Goal: Task Accomplishment & Management: Manage account settings

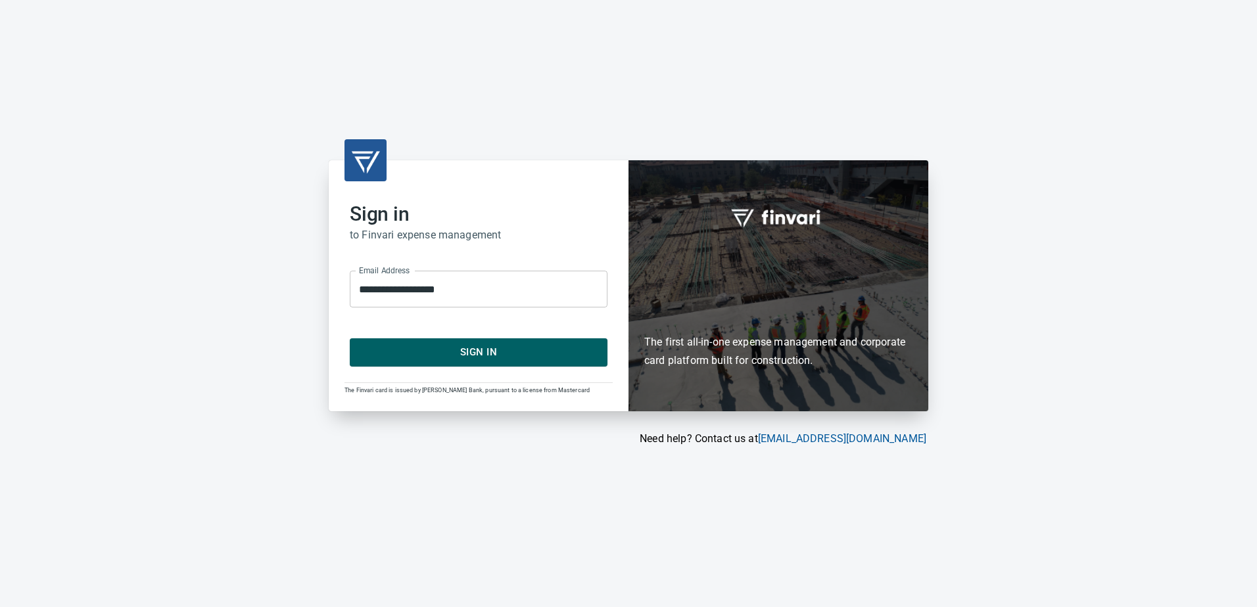
click at [465, 356] on span "Sign In" at bounding box center [478, 352] width 229 height 17
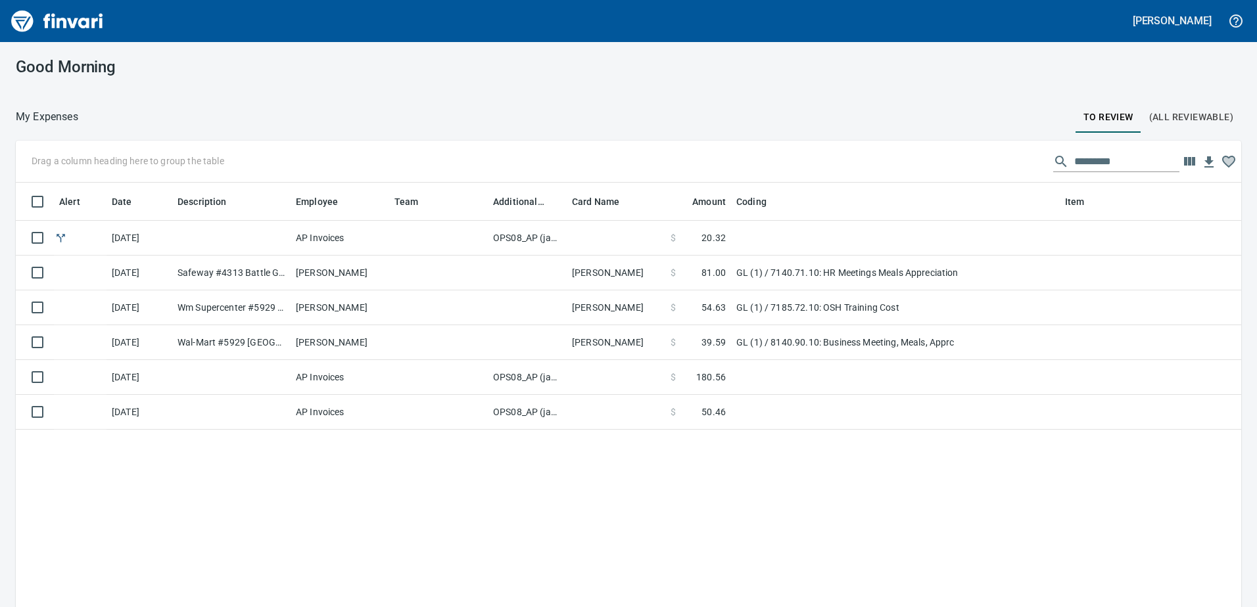
scroll to position [453, 1206]
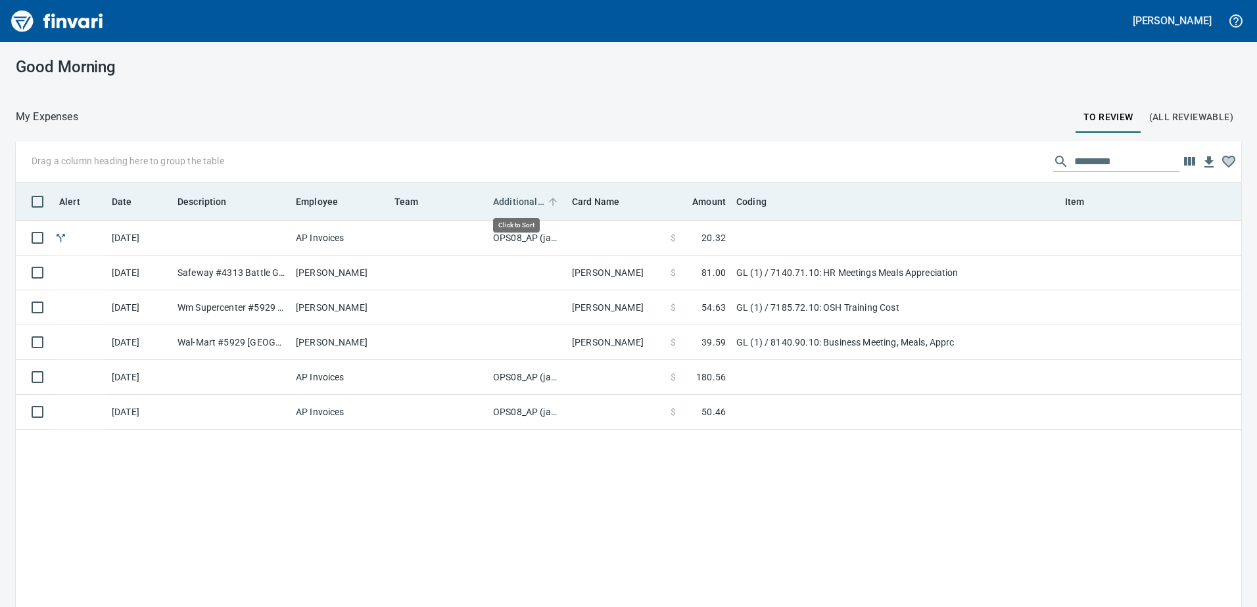
click at [509, 199] on span "Additional Reviewer" at bounding box center [518, 202] width 51 height 16
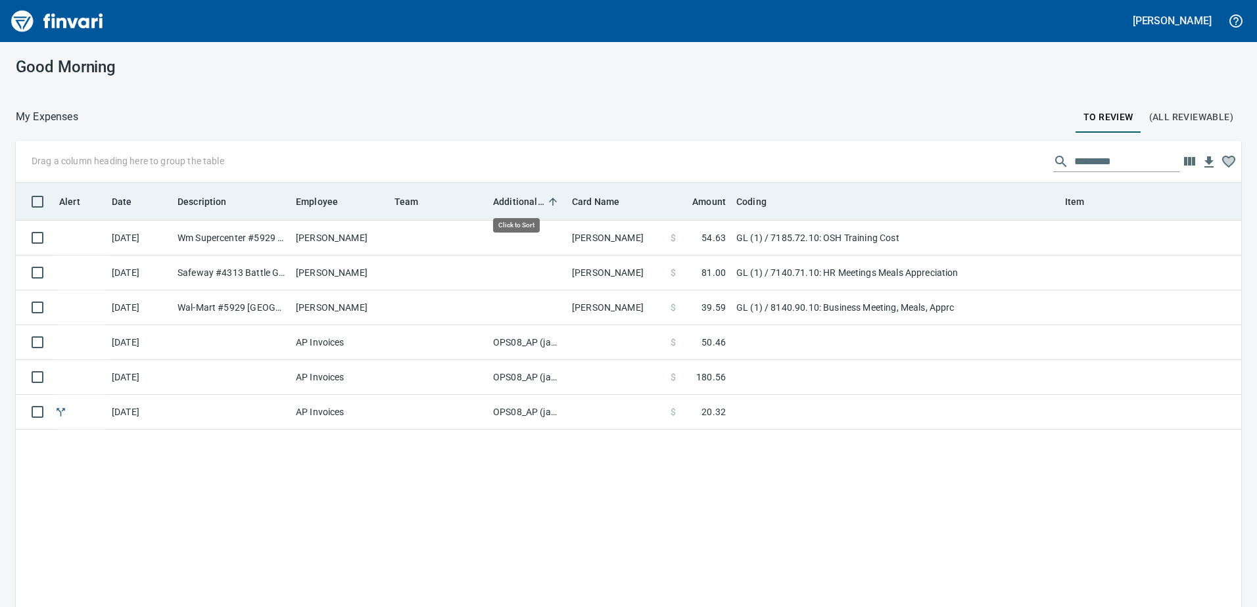
click at [509, 199] on span "Additional Reviewer" at bounding box center [518, 202] width 51 height 16
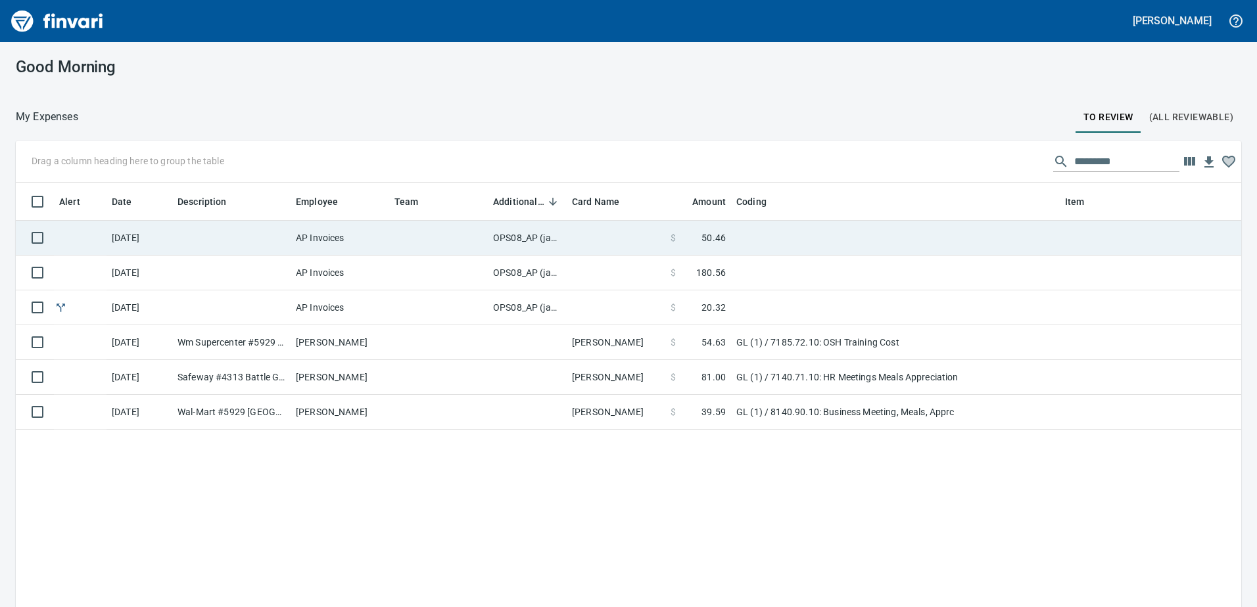
click at [514, 235] on td "OPS08_AP (janettep, samr)" at bounding box center [527, 238] width 79 height 35
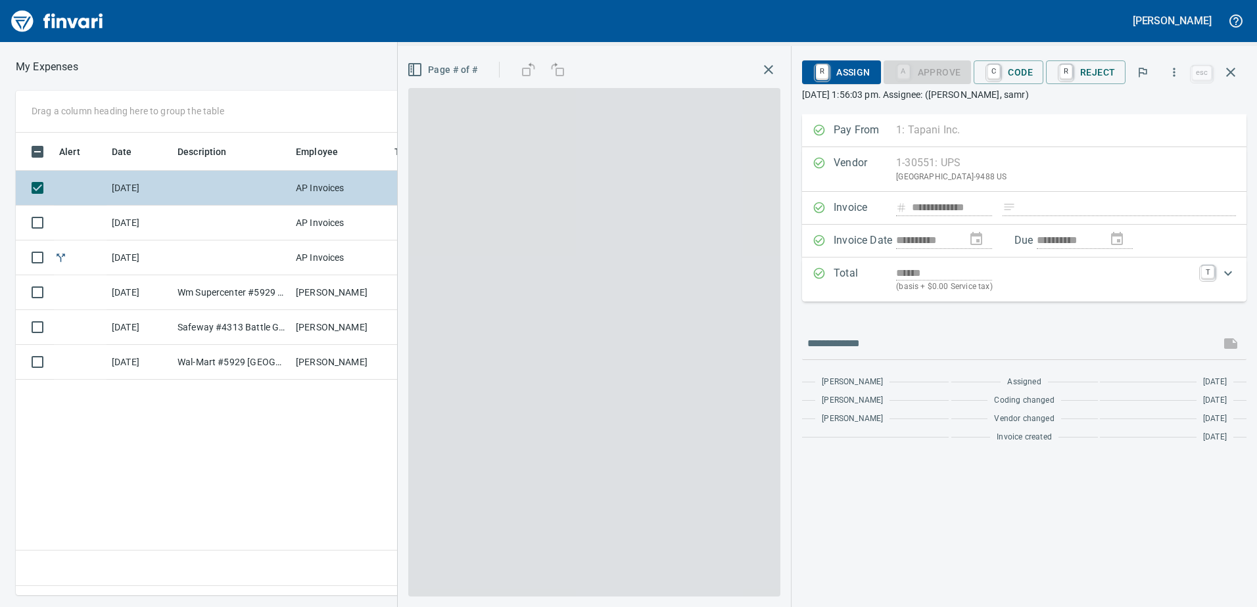
scroll to position [443, 887]
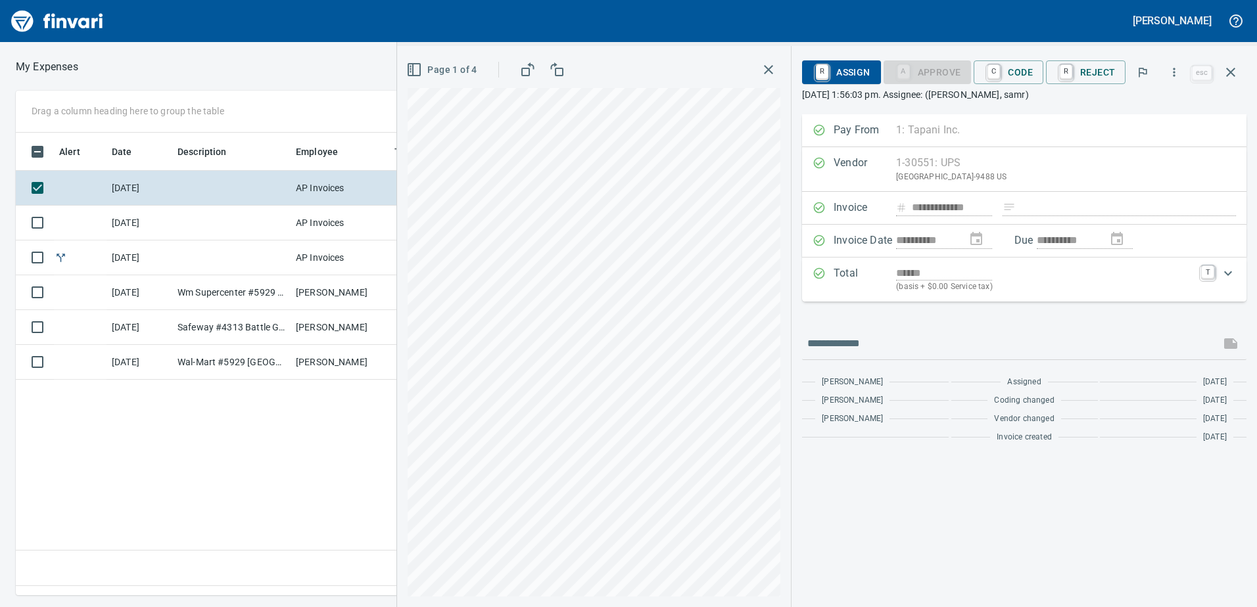
click at [1230, 70] on icon "button" at bounding box center [1231, 72] width 16 height 16
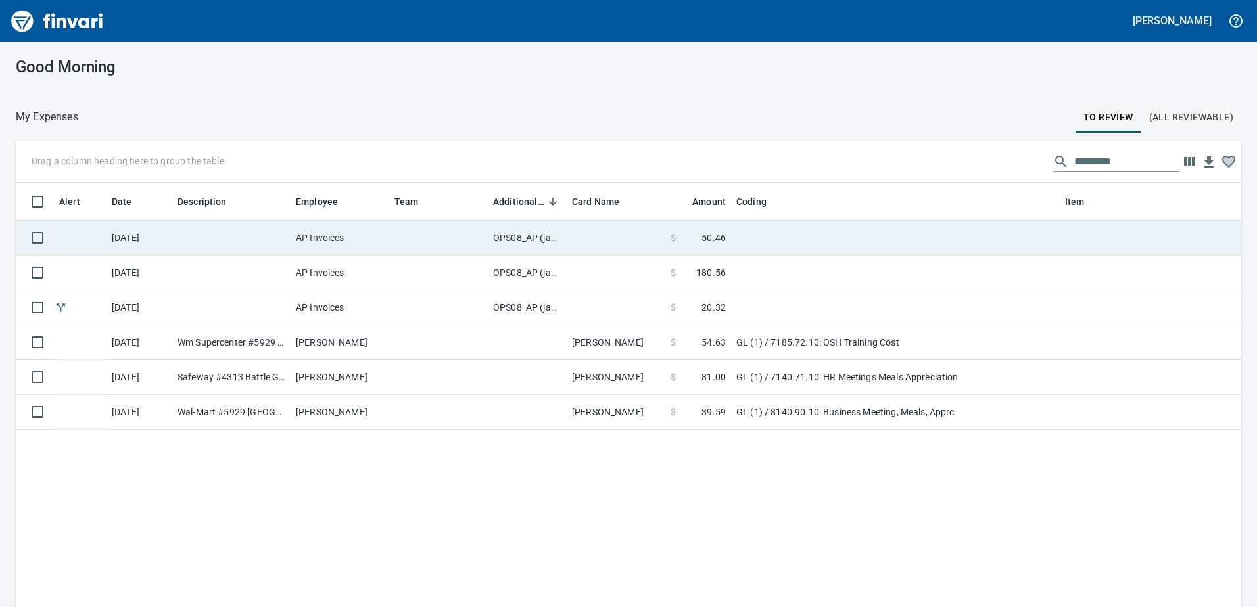
scroll to position [453, 1206]
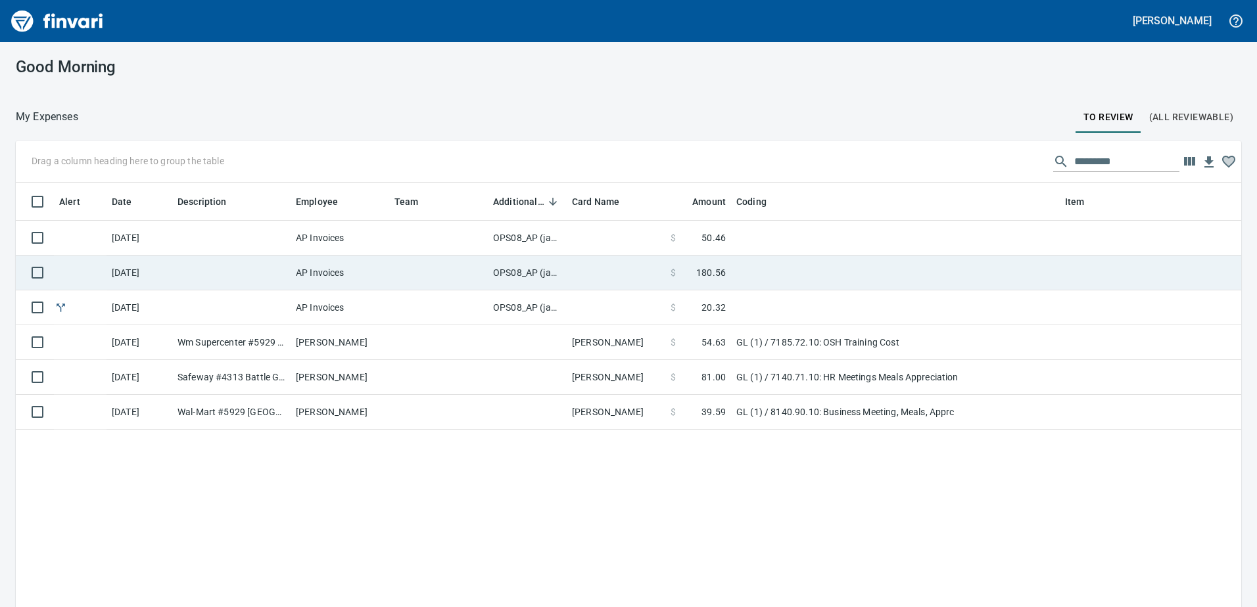
click at [510, 270] on td "OPS08_AP (janettep, samr)" at bounding box center [527, 273] width 79 height 35
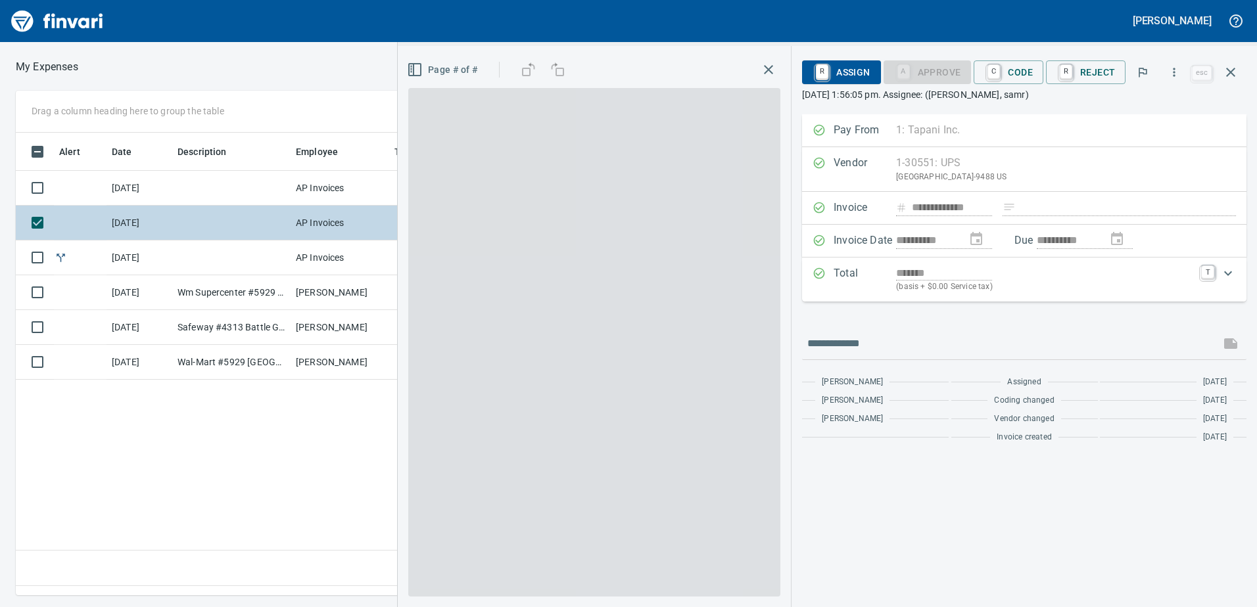
scroll to position [443, 887]
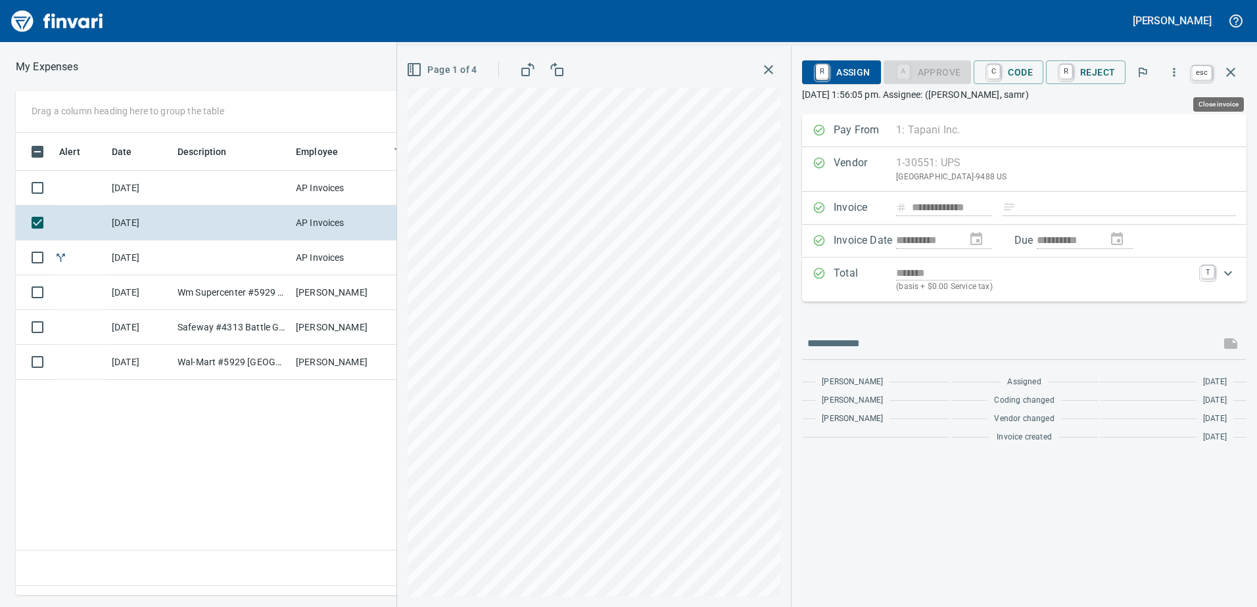
click at [1231, 72] on icon "button" at bounding box center [1230, 72] width 9 height 9
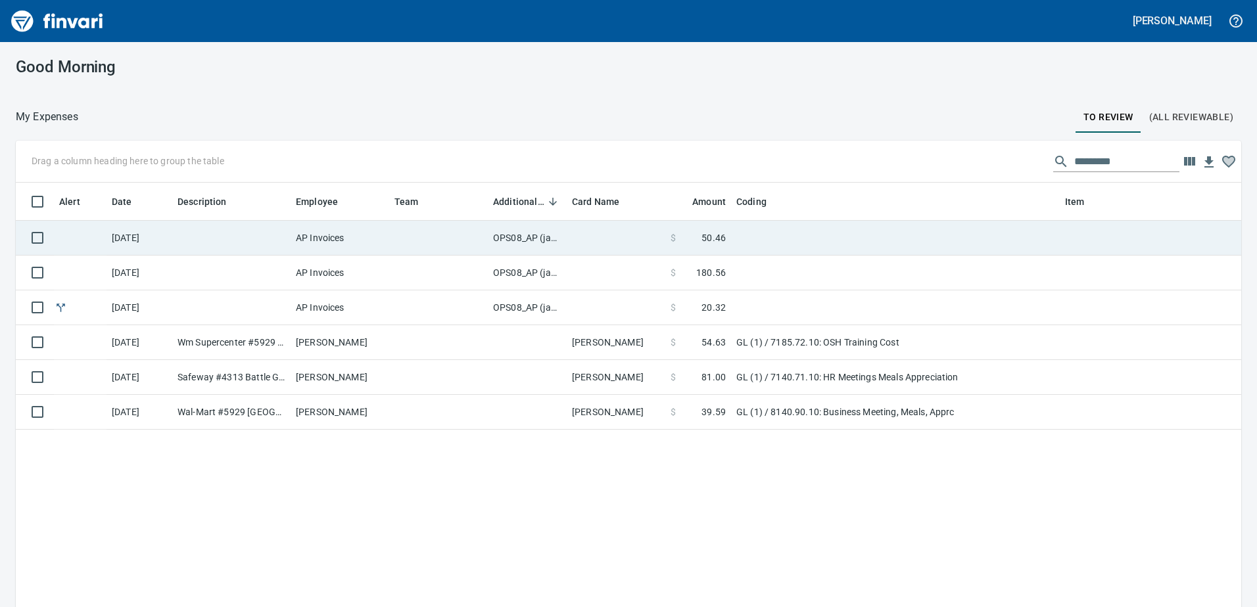
scroll to position [453, 1206]
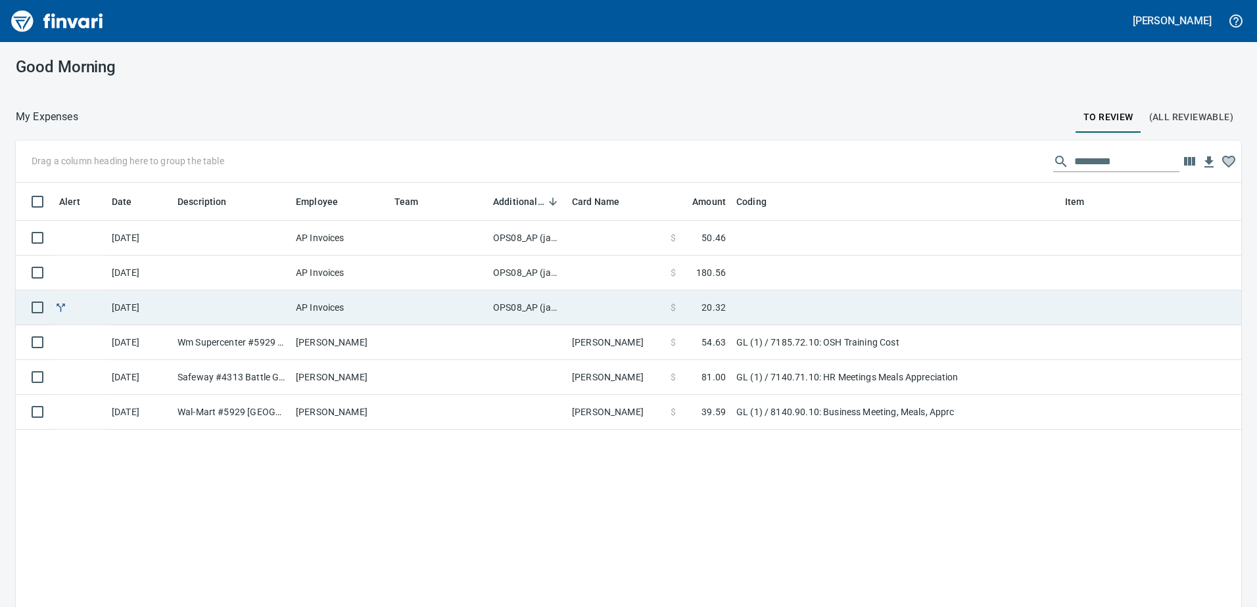
click at [498, 306] on td "OPS08_AP (janettep, samr)" at bounding box center [527, 308] width 79 height 35
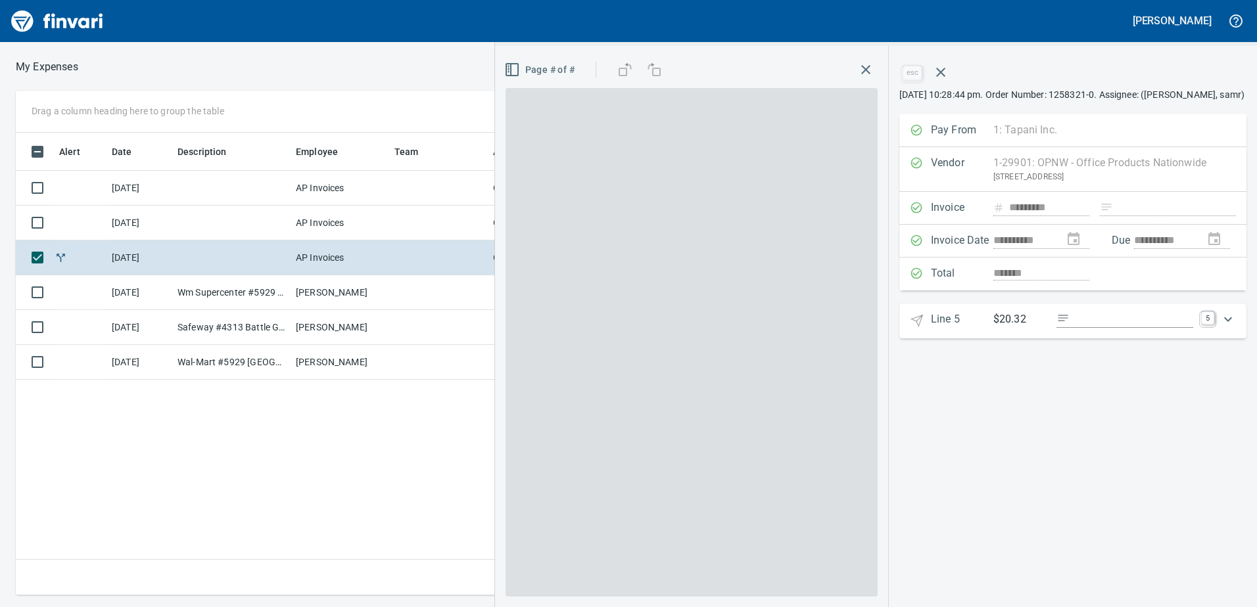
scroll to position [443, 887]
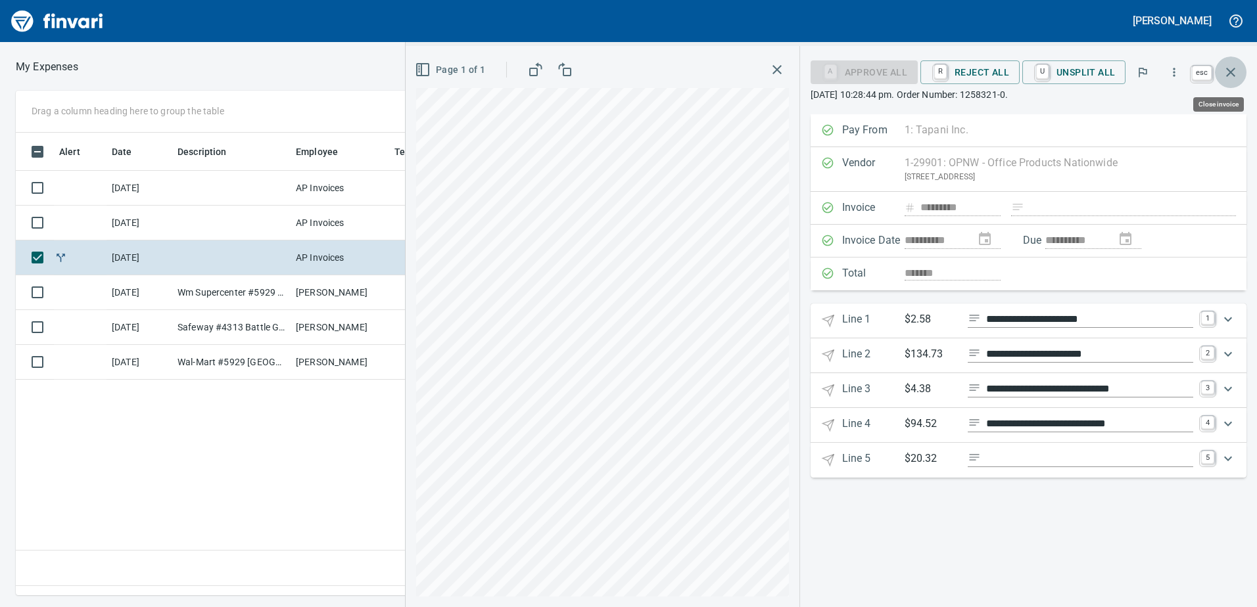
click at [1231, 70] on icon "button" at bounding box center [1231, 72] width 16 height 16
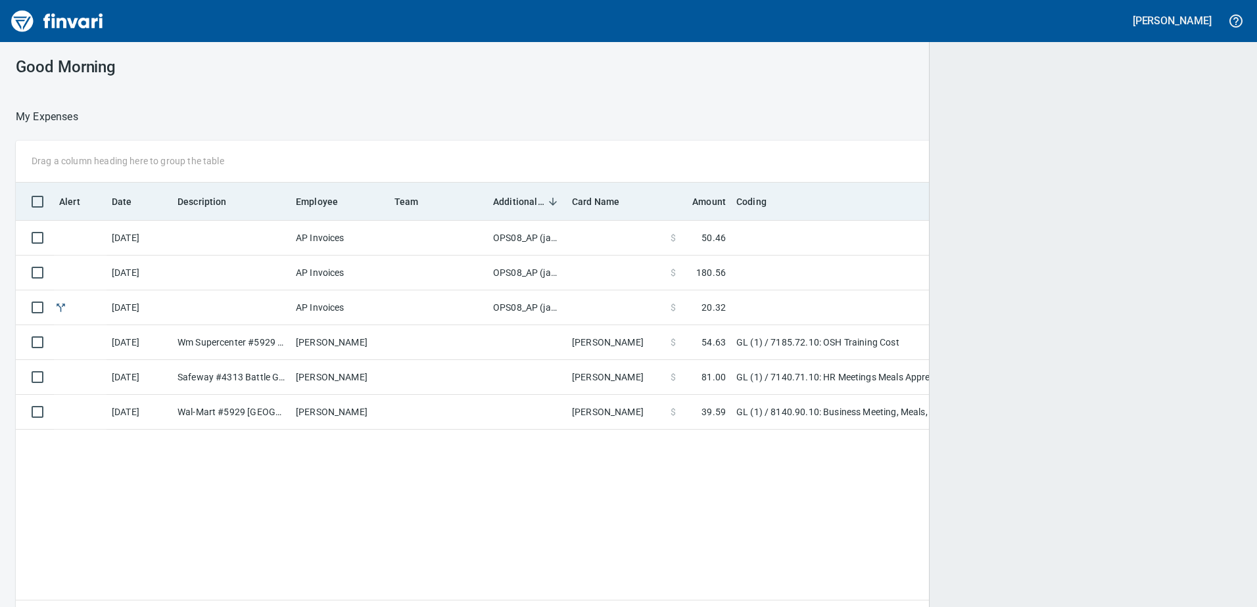
scroll to position [453, 1206]
